Goal: Task Accomplishment & Management: Use online tool/utility

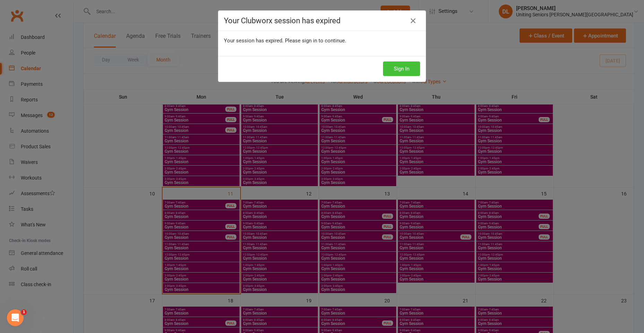
click at [413, 69] on button "Sign In" at bounding box center [401, 68] width 37 height 15
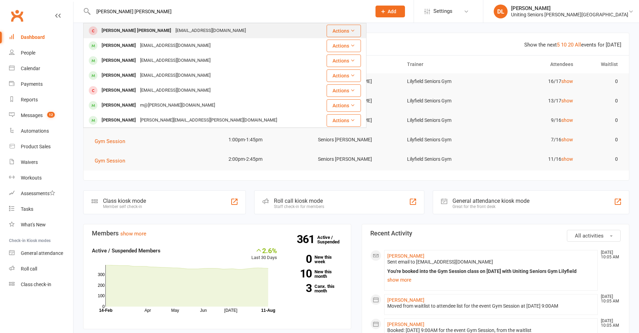
type input "[PERSON_NAME] [PERSON_NAME]"
click at [203, 32] on div "[EMAIL_ADDRESS][DOMAIN_NAME]" at bounding box center [210, 31] width 75 height 10
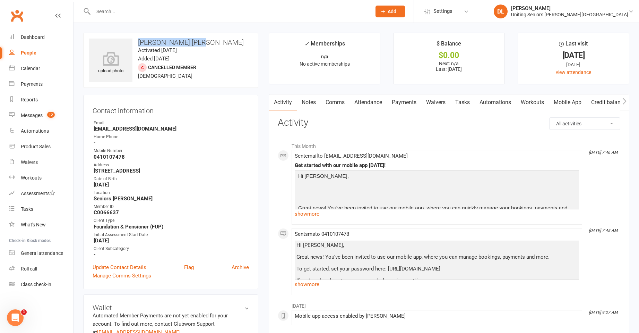
drag, startPoint x: 140, startPoint y: 42, endPoint x: 204, endPoint y: 45, distance: 64.6
click at [204, 45] on h3 "[PERSON_NAME] [PERSON_NAME]" at bounding box center [170, 42] width 163 height 8
copy h3 "[PERSON_NAME] [PERSON_NAME]"
click at [166, 17] on div at bounding box center [224, 11] width 283 height 23
click at [167, 13] on input "text" at bounding box center [228, 12] width 275 height 10
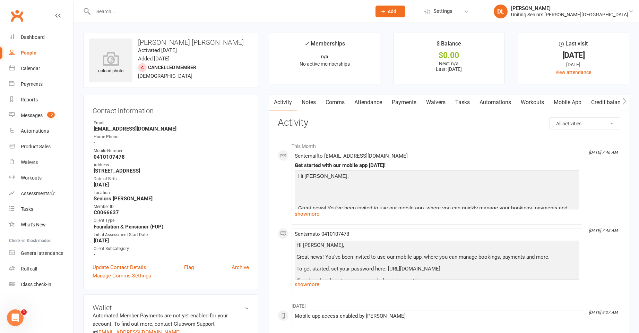
paste input "[PERSON_NAME] [PERSON_NAME]"
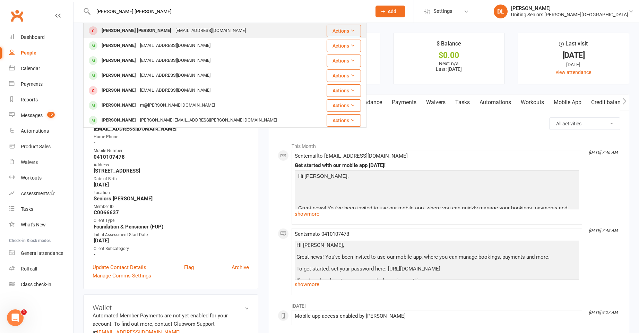
type input "[PERSON_NAME] [PERSON_NAME]"
click at [177, 26] on div "[EMAIL_ADDRESS][DOMAIN_NAME]" at bounding box center [210, 31] width 75 height 10
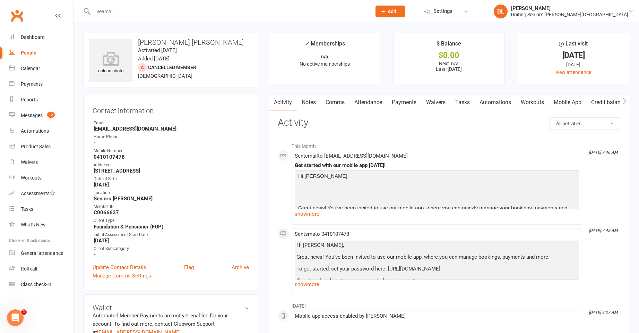
click at [180, 14] on input "text" at bounding box center [228, 12] width 275 height 10
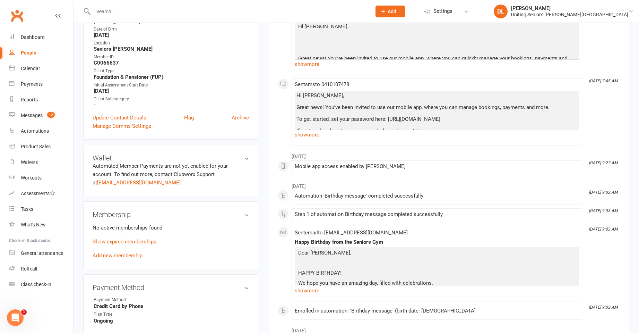
scroll to position [173, 0]
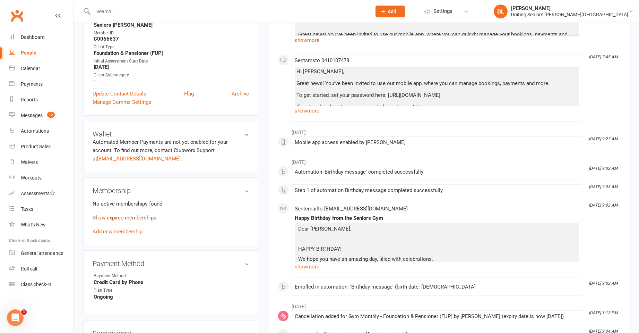
click at [146, 216] on link "Show expired memberships" at bounding box center [125, 217] width 64 height 6
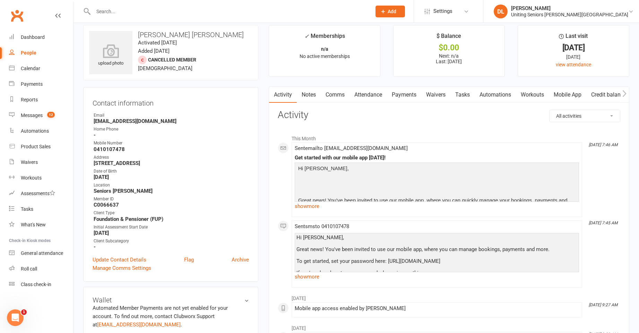
scroll to position [0, 0]
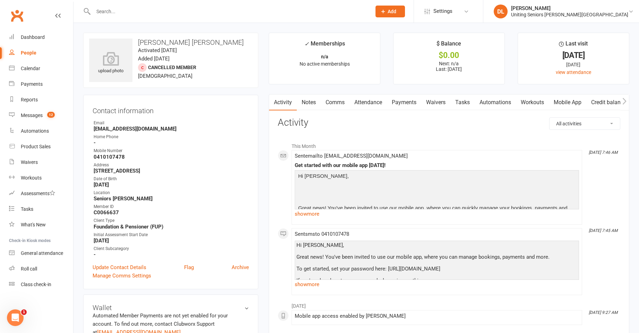
drag, startPoint x: 547, startPoint y: 55, endPoint x: 595, endPoint y: 57, distance: 47.9
click at [595, 57] on div "[DATE]" at bounding box center [573, 55] width 99 height 7
click at [223, 18] on div at bounding box center [224, 11] width 283 height 23
click at [224, 13] on input "text" at bounding box center [228, 12] width 275 height 10
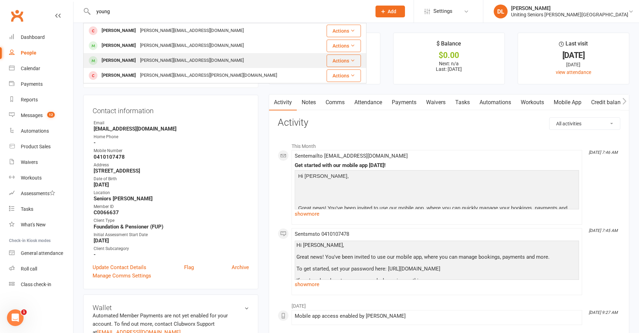
type input "young"
click at [220, 57] on div "[PERSON_NAME] [PERSON_NAME][EMAIL_ADDRESS][DOMAIN_NAME]" at bounding box center [201, 60] width 235 height 14
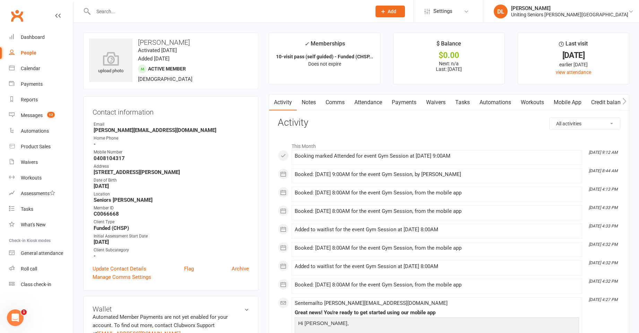
click at [367, 108] on link "Attendance" at bounding box center [368, 102] width 37 height 16
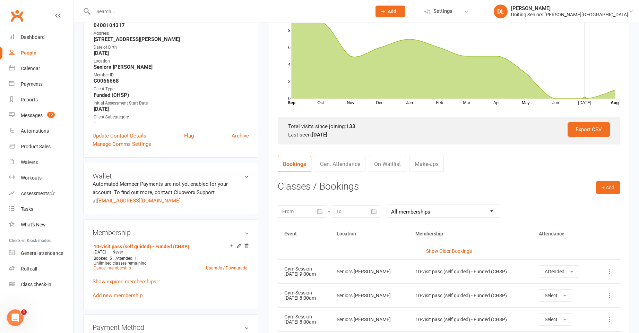
scroll to position [243, 0]
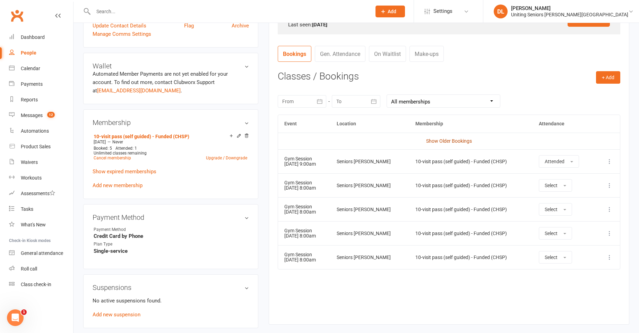
click at [439, 141] on link "Show Older Bookings" at bounding box center [449, 141] width 46 height 6
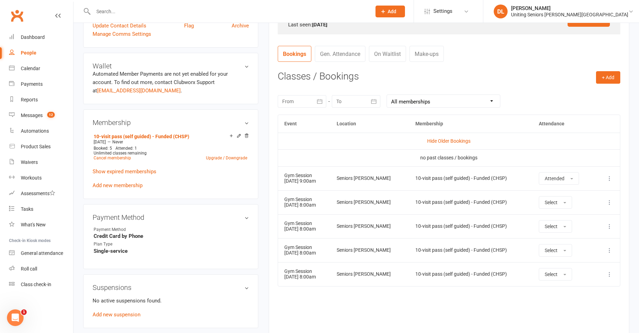
drag, startPoint x: 304, startPoint y: 100, endPoint x: 300, endPoint y: 149, distance: 49.1
click at [304, 100] on div at bounding box center [302, 101] width 49 height 12
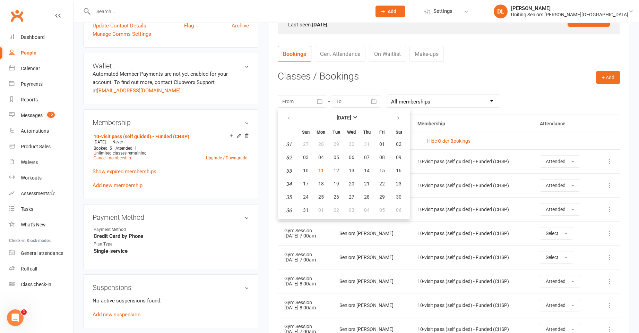
click at [508, 169] on td "10-visit pass (self guided) - Funded (CHSP)" at bounding box center [472, 161] width 122 height 24
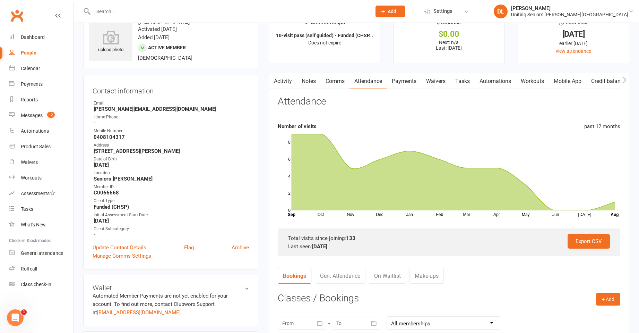
scroll to position [0, 0]
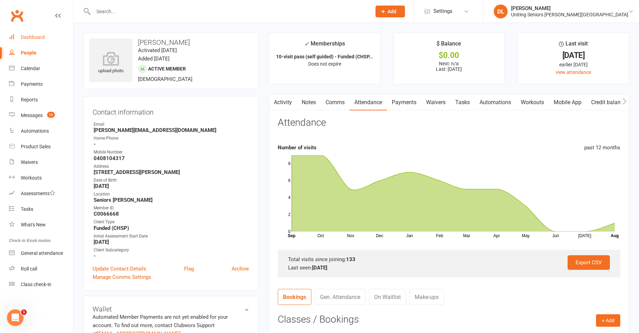
click at [43, 41] on link "Dashboard" at bounding box center [41, 37] width 64 height 16
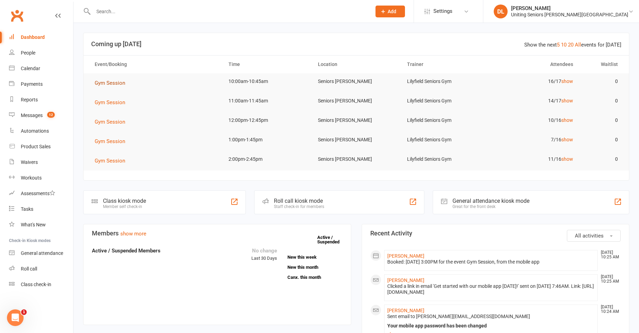
click at [121, 82] on span "Gym Session" at bounding box center [110, 83] width 31 height 6
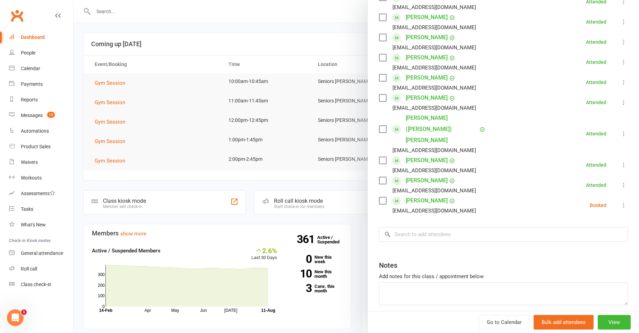
scroll to position [265, 0]
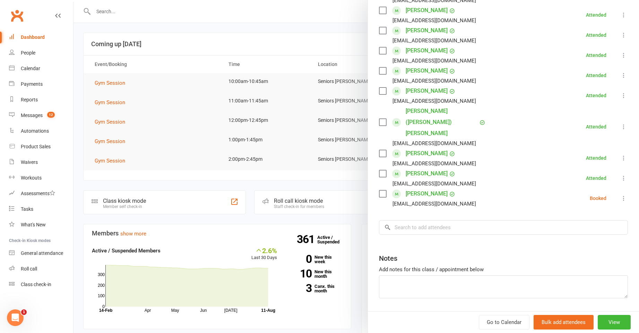
click at [620, 195] on icon at bounding box center [623, 198] width 7 height 7
click at [589, 232] on link "Check in" at bounding box center [590, 239] width 75 height 14
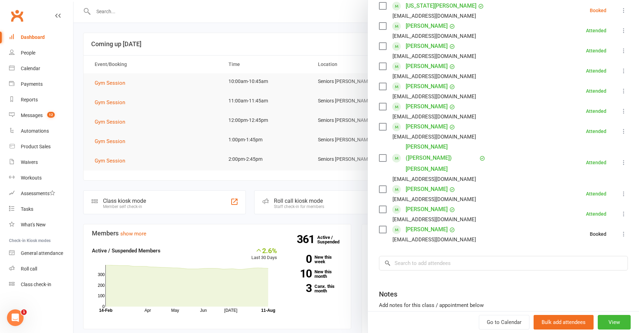
scroll to position [126, 0]
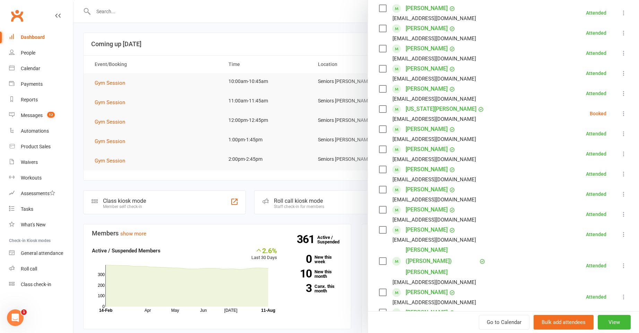
click at [215, 52] on div at bounding box center [357, 166] width 566 height 333
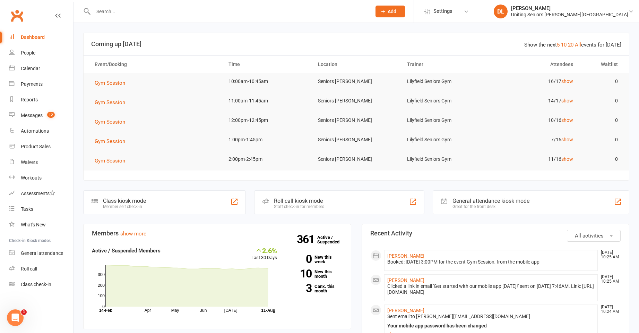
click at [187, 18] on div at bounding box center [357, 166] width 566 height 333
click at [187, 13] on input "text" at bounding box center [228, 12] width 275 height 10
click at [188, 11] on input "text" at bounding box center [228, 12] width 275 height 10
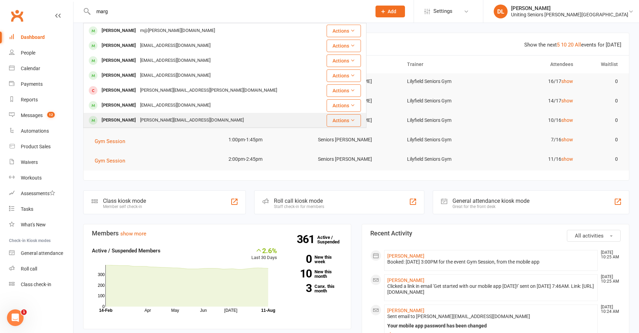
type input "marg"
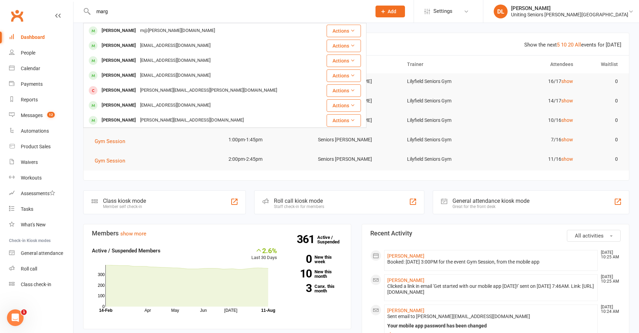
drag, startPoint x: 175, startPoint y: 117, endPoint x: 179, endPoint y: 109, distance: 8.9
click at [176, 117] on div "[PERSON_NAME][EMAIL_ADDRESS][DOMAIN_NAME]" at bounding box center [192, 120] width 108 height 10
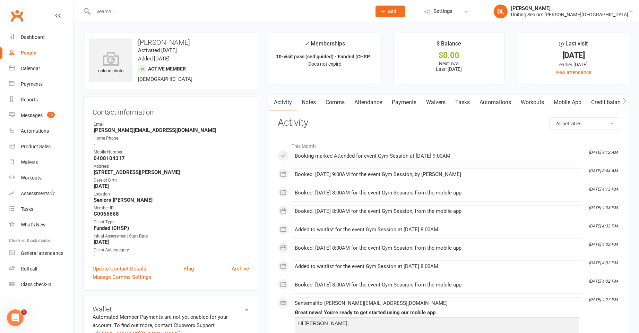
drag, startPoint x: 316, startPoint y: 280, endPoint x: 524, endPoint y: 272, distance: 208.6
click at [524, 272] on div "Added to waitlist for the event Gym Session at [DATE] 8:00AM" at bounding box center [437, 267] width 284 height 9
click at [156, 11] on input "text" at bounding box center [228, 12] width 275 height 10
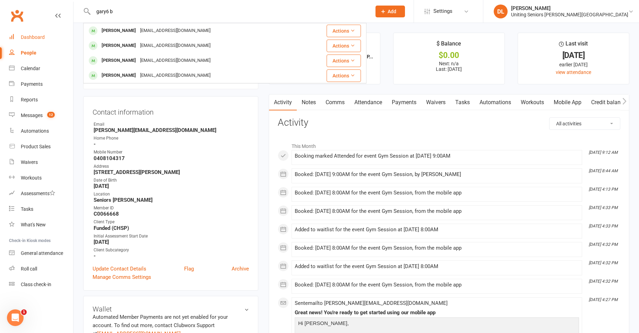
type input "gary6 b"
click at [61, 37] on link "Dashboard" at bounding box center [41, 37] width 64 height 16
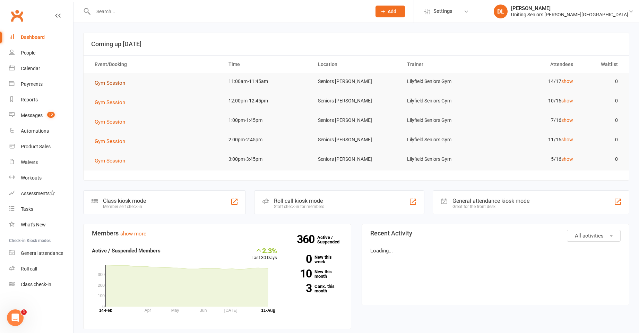
click at [129, 85] on button "Gym Session" at bounding box center [112, 83] width 35 height 8
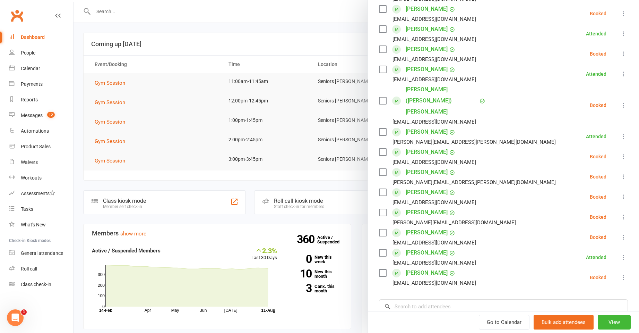
scroll to position [208, 0]
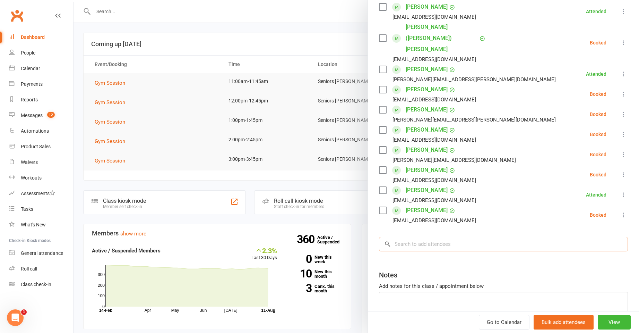
click at [452, 237] on input "search" at bounding box center [503, 244] width 249 height 15
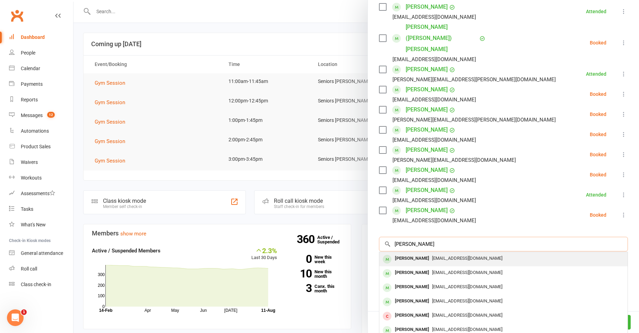
type input "[PERSON_NAME]"
click at [459, 255] on span "[EMAIL_ADDRESS][DOMAIN_NAME]" at bounding box center [467, 257] width 70 height 5
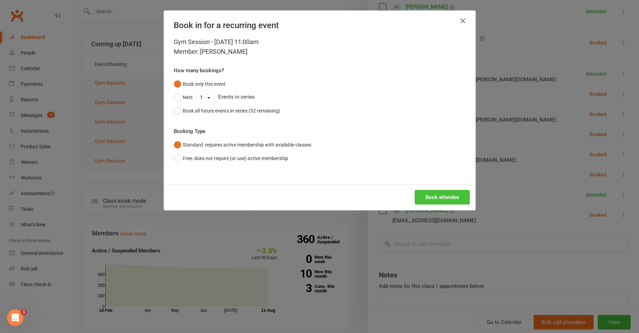
click at [435, 190] on button "Book attendee" at bounding box center [442, 197] width 55 height 15
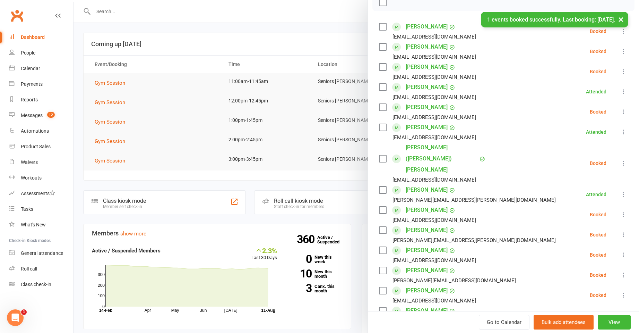
scroll to position [20, 0]
